Goal: Information Seeking & Learning: Find specific page/section

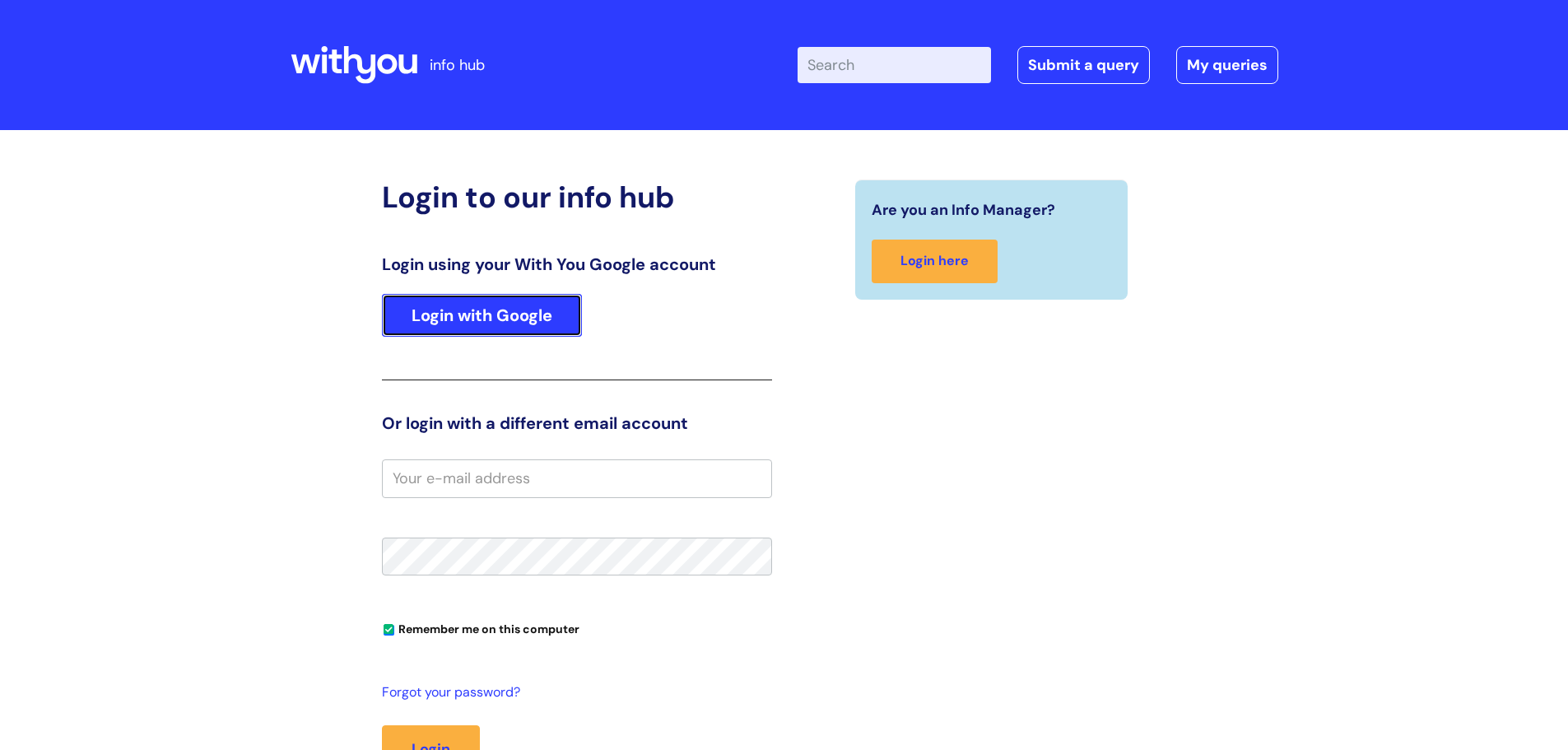
click at [447, 326] on link "Login with Google" at bounding box center [481, 315] width 200 height 43
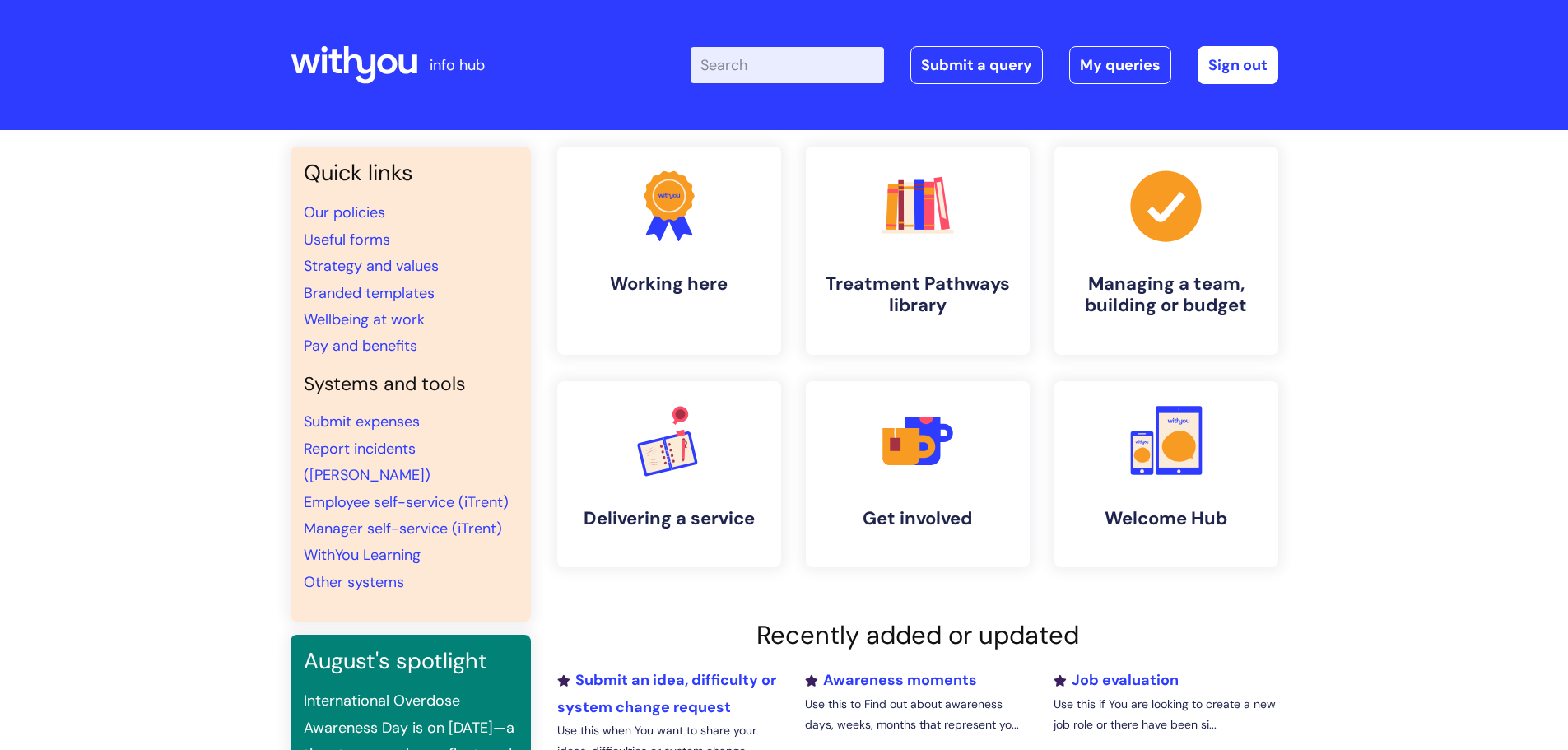
click at [817, 72] on input "Enter your search term here..." at bounding box center [787, 65] width 193 height 36
type input "internal vacan"
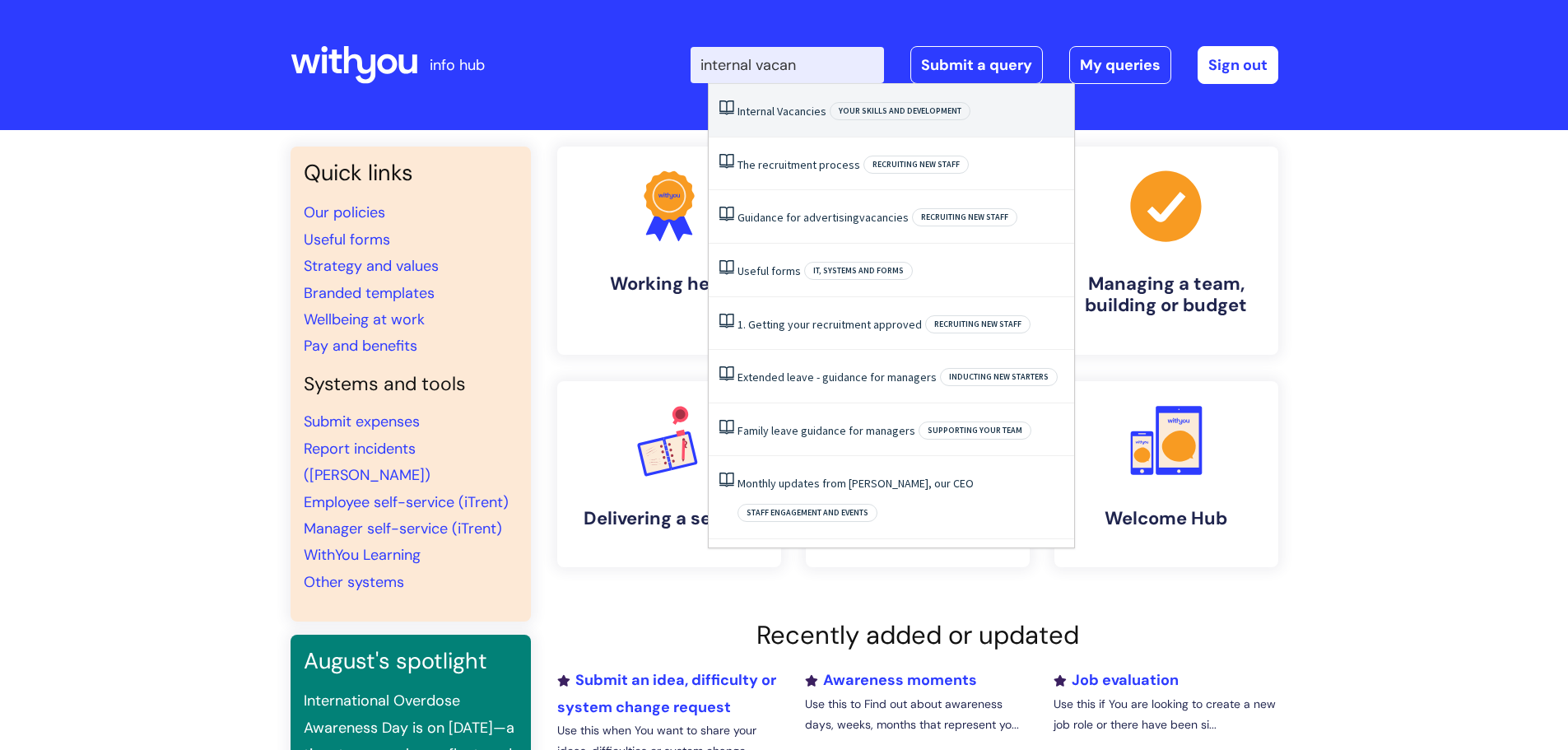
click at [769, 101] on li "Internal Vacancies Your skills and development" at bounding box center [892, 110] width 365 height 53
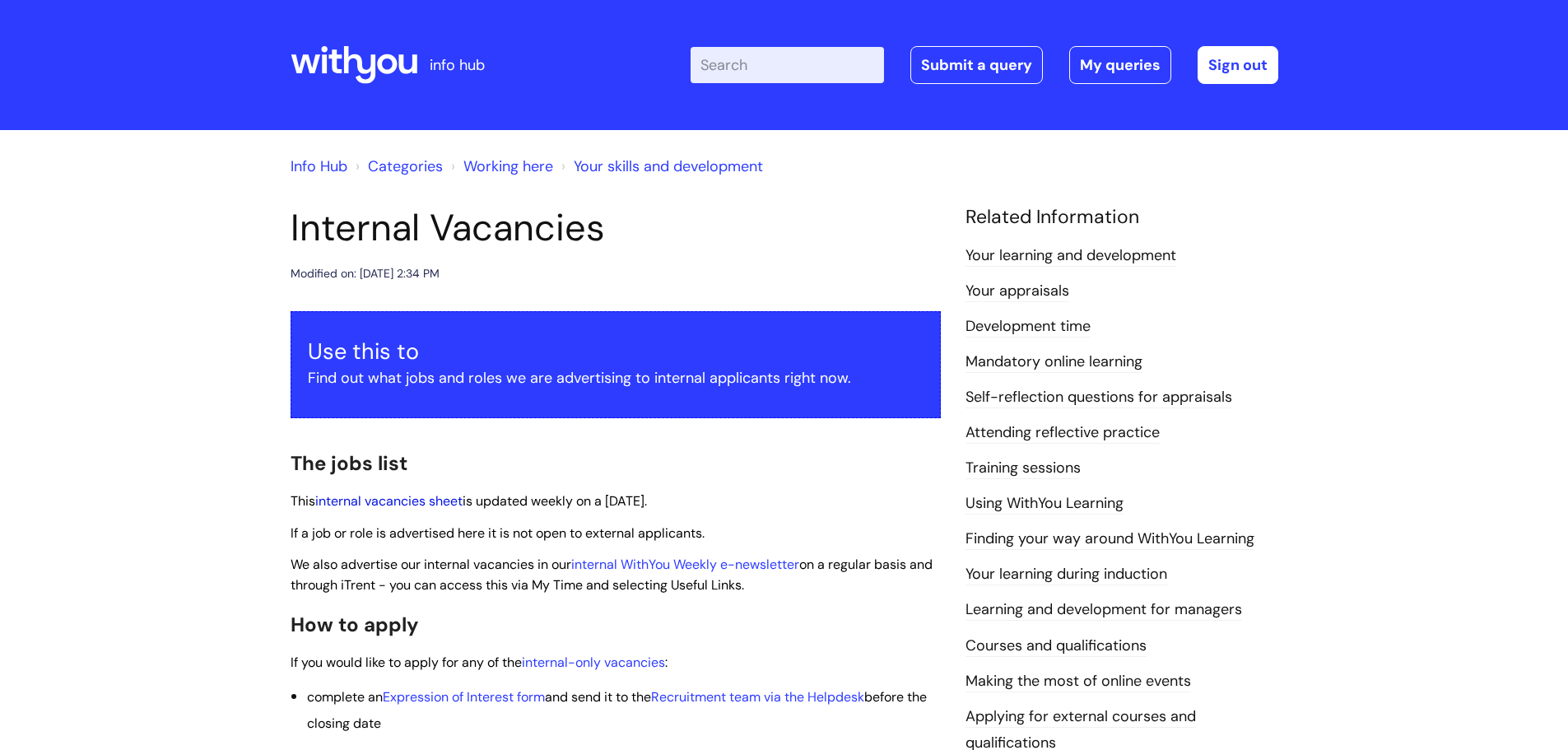
click at [412, 501] on link "internal vacancies sheet" at bounding box center [388, 502] width 148 height 17
